Goal: Task Accomplishment & Management: Manage account settings

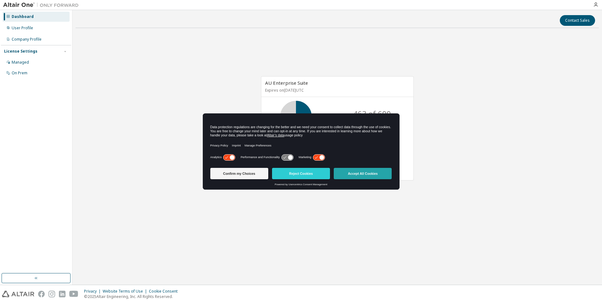
click at [358, 172] on button "Accept All Cookies" at bounding box center [363, 173] width 58 height 11
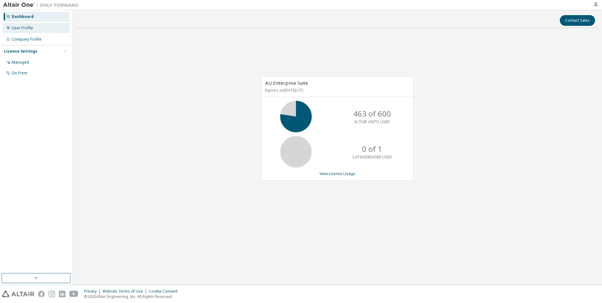
click at [20, 27] on div "User Profile" at bounding box center [22, 27] width 21 height 5
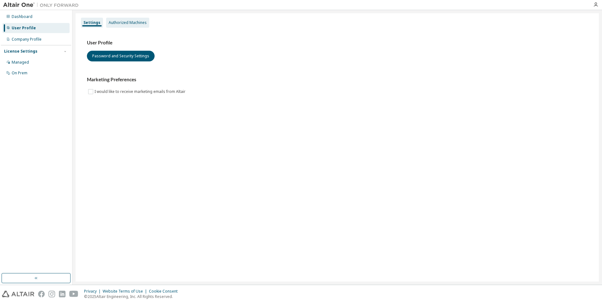
click at [122, 22] on div "Authorized Machines" at bounding box center [128, 22] width 38 height 5
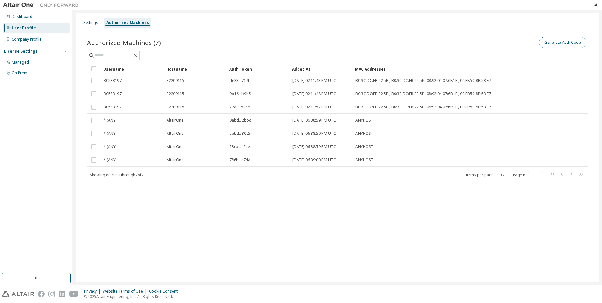
click at [569, 44] on button "Generate Auth Code" at bounding box center [562, 42] width 47 height 11
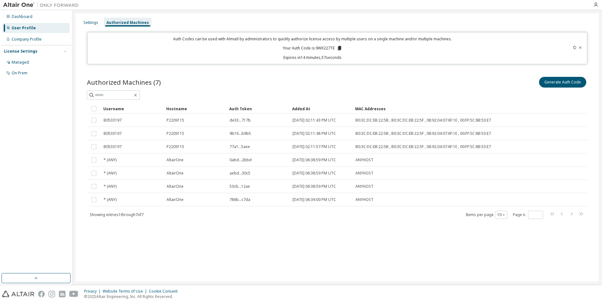
click at [325, 50] on p "Your Auth Code is: 9WX227TE" at bounding box center [312, 48] width 59 height 6
drag, startPoint x: 325, startPoint y: 50, endPoint x: 353, endPoint y: 71, distance: 35.6
click at [353, 71] on div "Authorized Machines (7) Generate Auth Code Clear Load Save Save As Field Operat…" at bounding box center [337, 151] width 516 height 167
drag, startPoint x: 334, startPoint y: 47, endPoint x: 316, endPoint y: 49, distance: 18.0
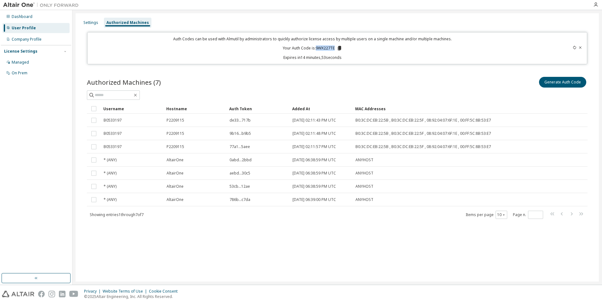
click at [316, 49] on p "Your Auth Code is: 9WX227TE" at bounding box center [312, 48] width 59 height 6
copy p "9WX227TE"
click at [444, 100] on div "Authorized Machines (7) Generate Auth Code Clear Load Save Save As Field Operat…" at bounding box center [337, 148] width 500 height 144
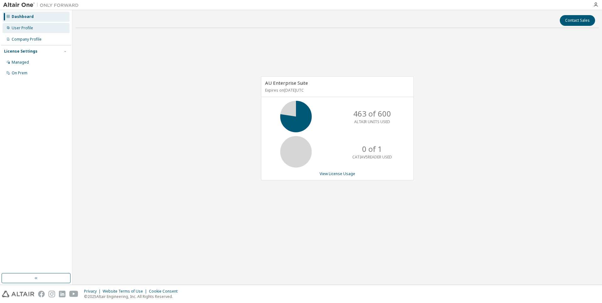
click at [25, 30] on div "User Profile" at bounding box center [22, 27] width 21 height 5
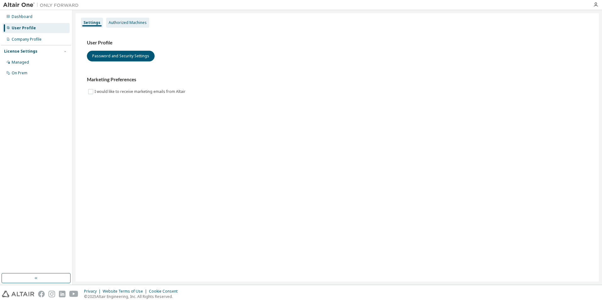
click at [119, 21] on div "Authorized Machines" at bounding box center [128, 22] width 38 height 5
